Goal: Task Accomplishment & Management: Complete application form

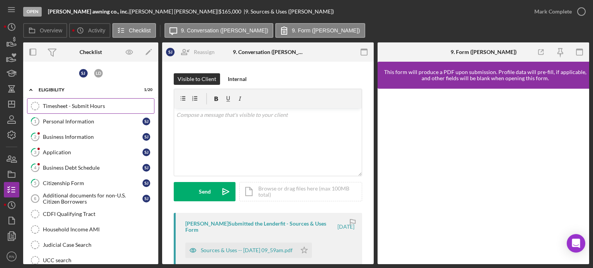
scroll to position [39, 0]
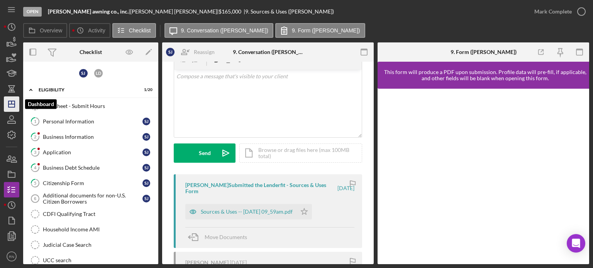
click at [8, 103] on icon "Icon/Dashboard" at bounding box center [11, 104] width 19 height 19
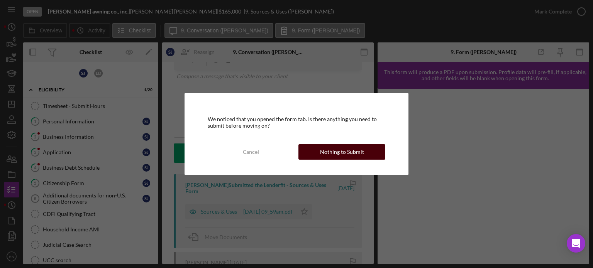
click at [322, 154] on div "Nothing to Submit" at bounding box center [342, 151] width 44 height 15
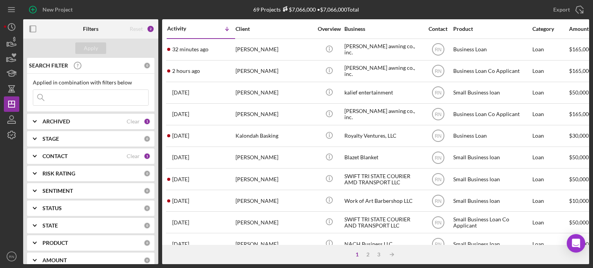
click at [98, 97] on input at bounding box center [90, 97] width 115 height 15
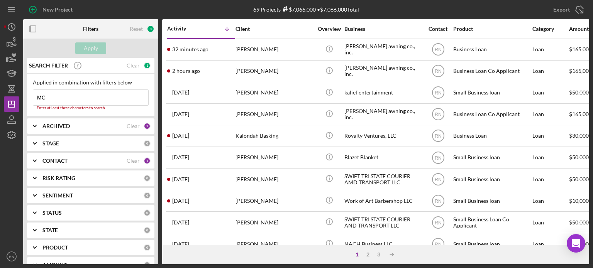
click at [100, 93] on input "MC" at bounding box center [90, 97] width 115 height 15
click at [83, 96] on input "MC" at bounding box center [90, 97] width 115 height 15
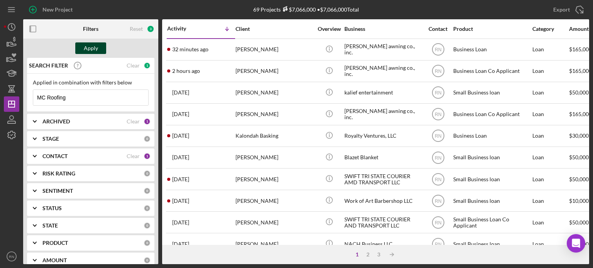
type input "MC Roofing"
click at [92, 47] on div "Apply" at bounding box center [91, 48] width 14 height 12
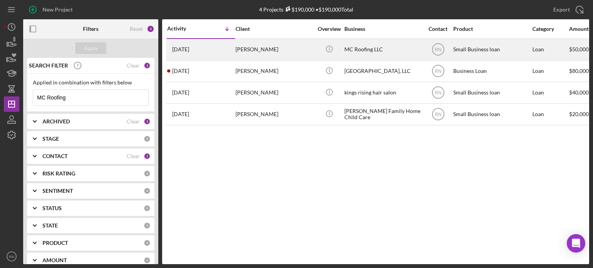
click at [365, 51] on div "MC Roofing LLC" at bounding box center [382, 49] width 77 height 20
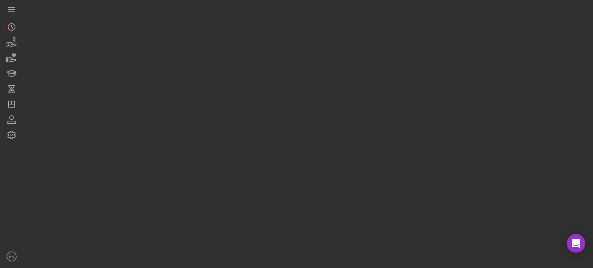
click at [365, 51] on div at bounding box center [306, 132] width 566 height 264
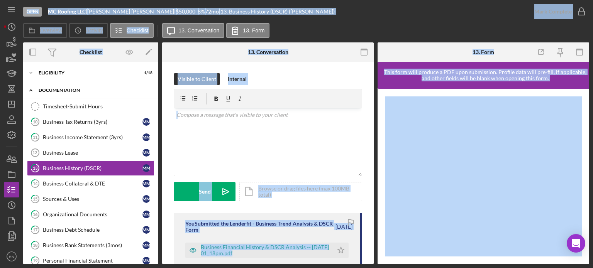
click at [80, 89] on div "Documentation" at bounding box center [94, 90] width 110 height 5
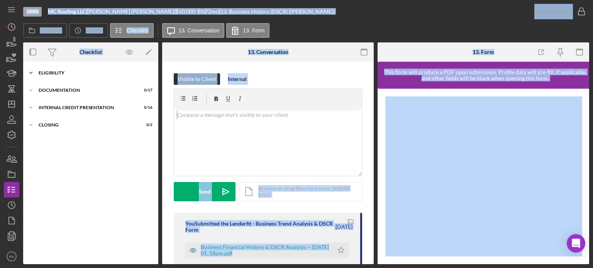
click at [74, 76] on div "Icon/Expander Eligibility 1 / 18" at bounding box center [90, 72] width 135 height 15
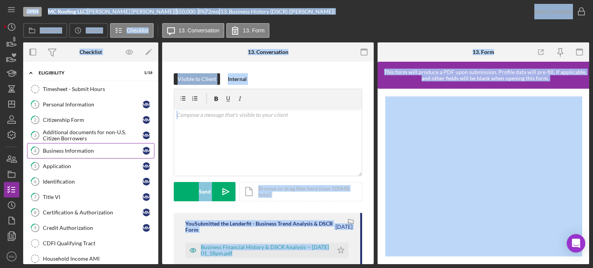
click at [102, 149] on div "Business Information" at bounding box center [93, 151] width 100 height 6
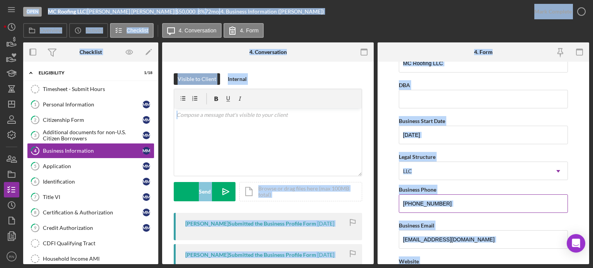
scroll to position [39, 0]
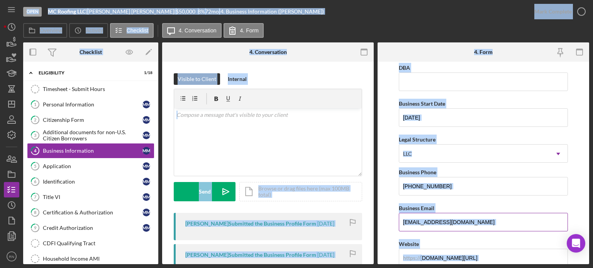
click at [475, 221] on input "[EMAIL_ADDRESS][DOMAIN_NAME]" at bounding box center [483, 222] width 169 height 19
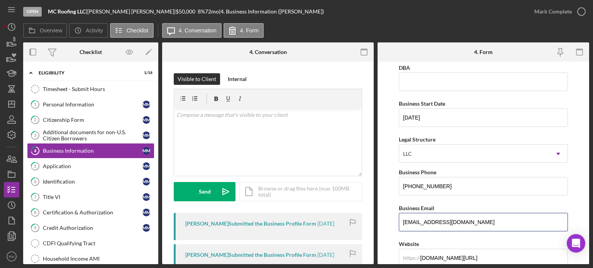
drag, startPoint x: 474, startPoint y: 221, endPoint x: 395, endPoint y: 221, distance: 78.8
click at [395, 221] on form "Business Name MC Roofing LLC DBA Business Start Date [DATE] Legal Structure LLC…" at bounding box center [484, 163] width 212 height 203
